Goal: Information Seeking & Learning: Check status

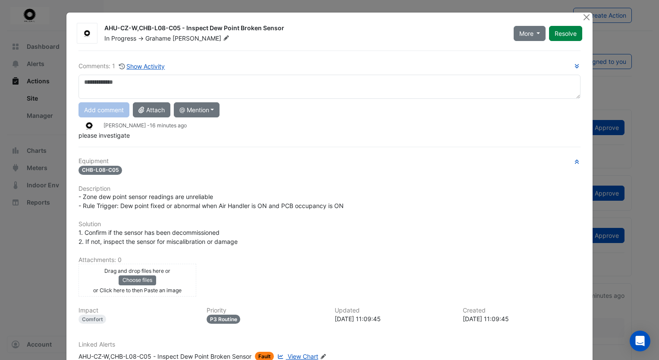
click at [126, 135] on span "please investigate" at bounding box center [103, 135] width 51 height 7
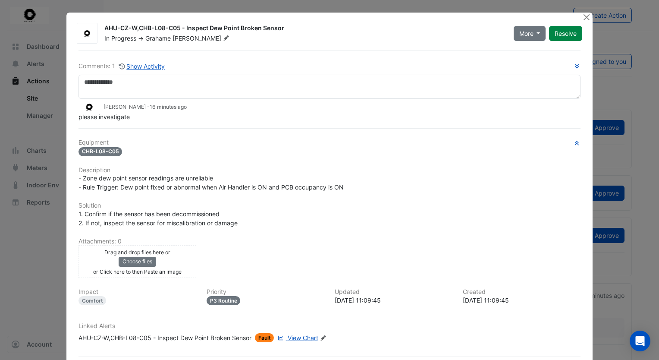
click at [135, 118] on div "please investigate" at bounding box center [329, 116] width 502 height 9
click at [539, 33] on button "More" at bounding box center [530, 33] width 32 height 15
click at [583, 16] on button "Close" at bounding box center [586, 17] width 9 height 9
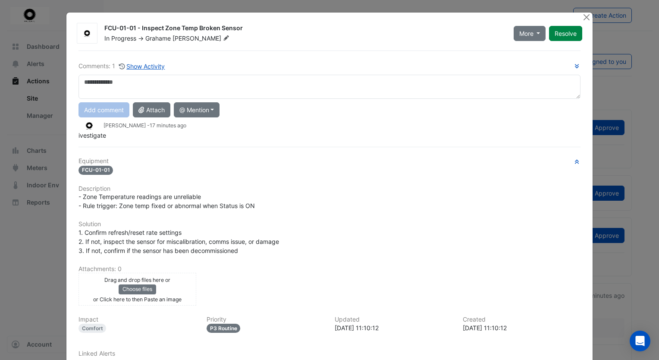
click at [121, 141] on div "Comments: 1 Show Activity Add comment Attach @ Mention CIM BACER Notifications …" at bounding box center [329, 229] width 512 height 359
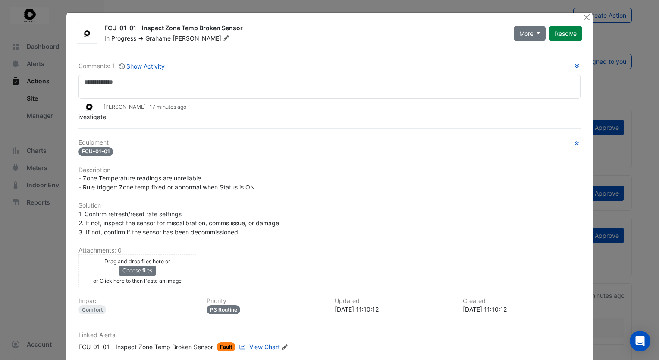
click at [123, 120] on div "ivestigate" at bounding box center [329, 116] width 502 height 9
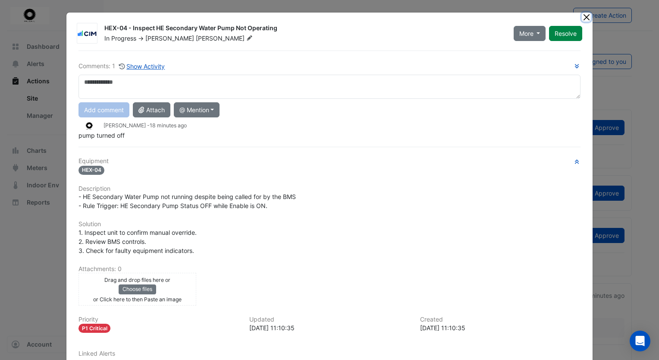
click at [583, 18] on button "Close" at bounding box center [586, 17] width 9 height 9
